Goal: Answer question/provide support

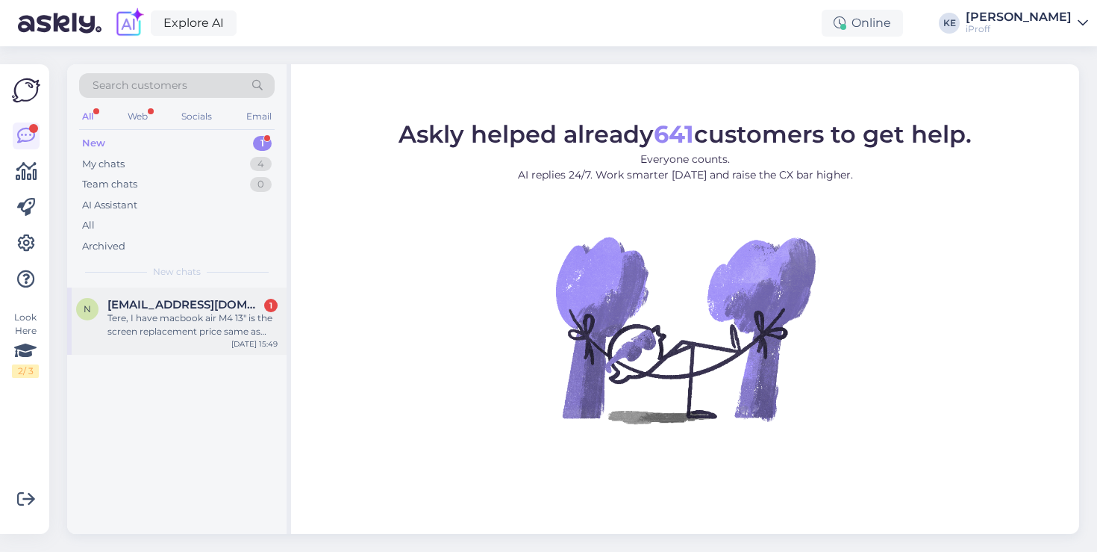
click at [222, 317] on div "Tere, I have macbook air M4 13" is the screen replacement price same as M3? 420€" at bounding box center [192, 324] width 170 height 27
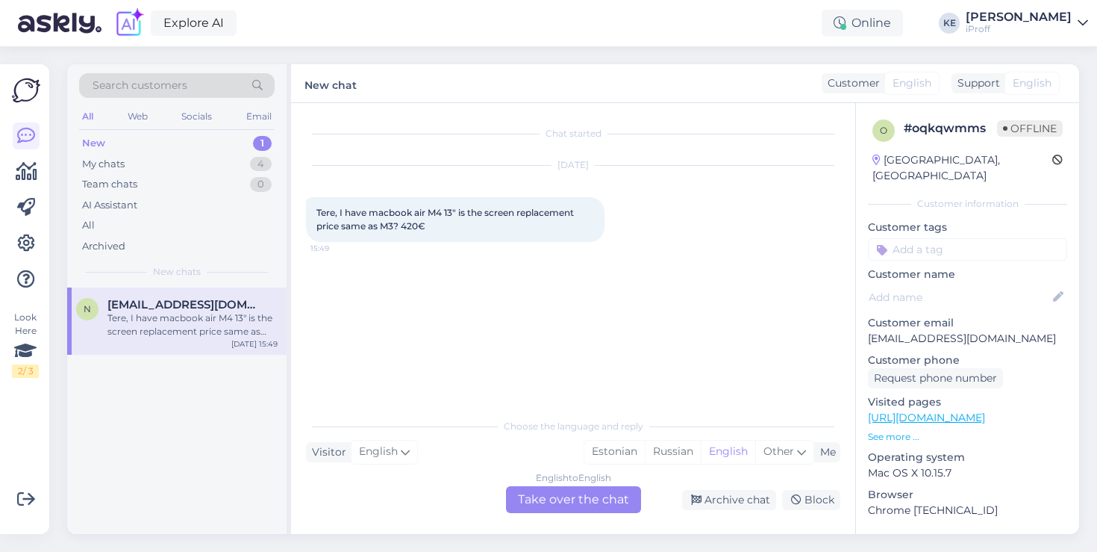
click at [973, 331] on p "[EMAIL_ADDRESS][DOMAIN_NAME]" at bounding box center [967, 339] width 199 height 16
copy p "[EMAIL_ADDRESS][DOMAIN_NAME]"
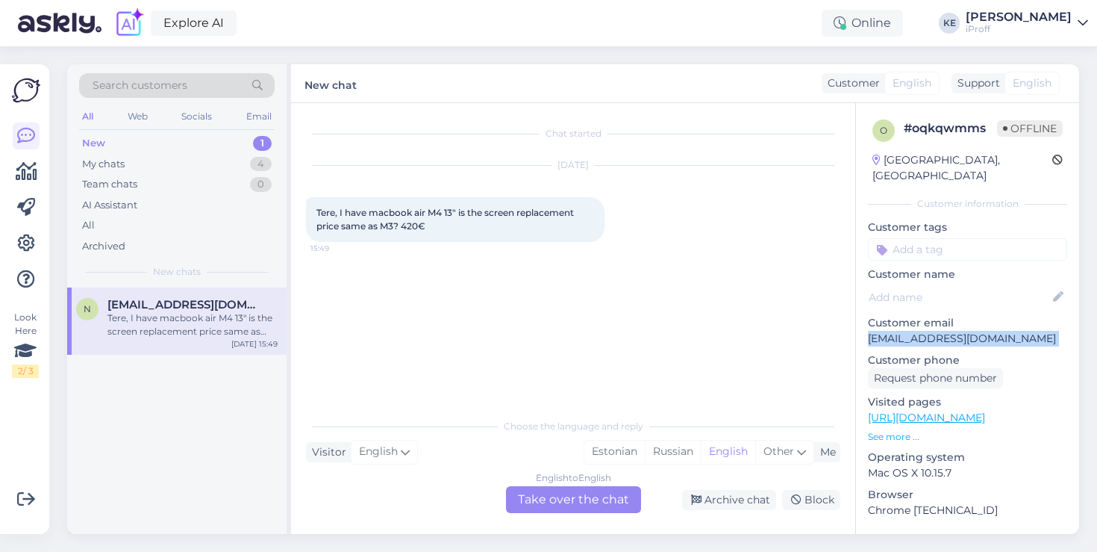
copy p "[EMAIL_ADDRESS][DOMAIN_NAME]"
click at [738, 502] on div "Archive chat" at bounding box center [729, 500] width 94 height 20
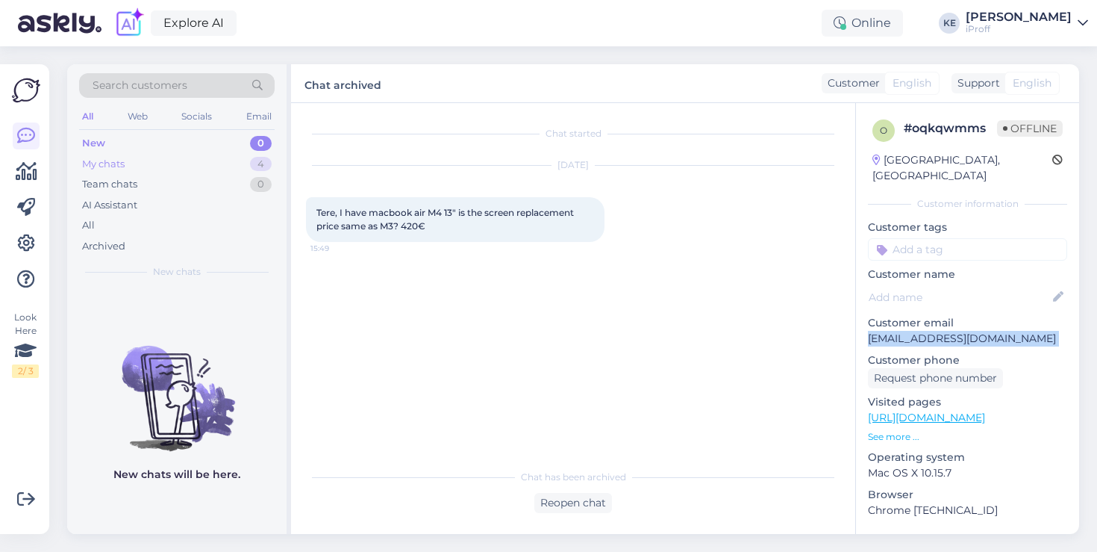
click at [224, 163] on div "My chats 4" at bounding box center [177, 164] width 196 height 21
